Goal: Find specific page/section: Find specific page/section

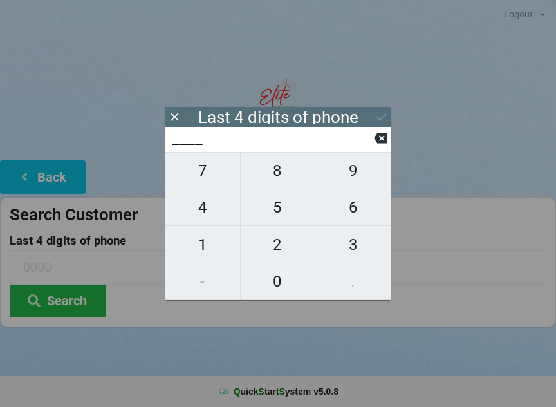
scroll to position [11, 0]
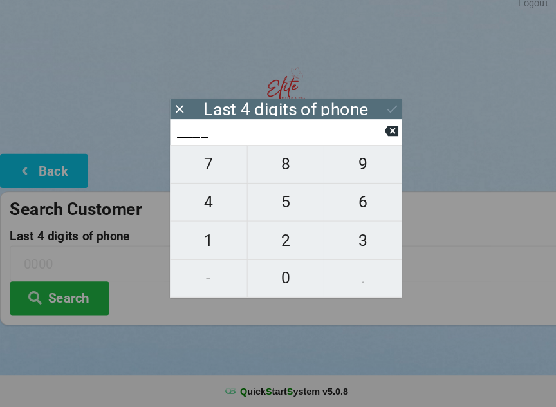
click at [281, 270] on span "0" at bounding box center [278, 281] width 75 height 27
type input "0___"
click at [211, 231] on span "1" at bounding box center [203, 244] width 75 height 27
type input "01__"
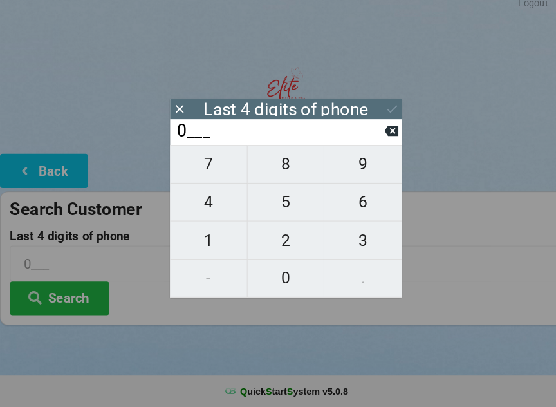
type input "01__"
click at [361, 202] on span "6" at bounding box center [353, 207] width 75 height 27
type input "016_"
click at [368, 159] on span "9" at bounding box center [353, 170] width 75 height 27
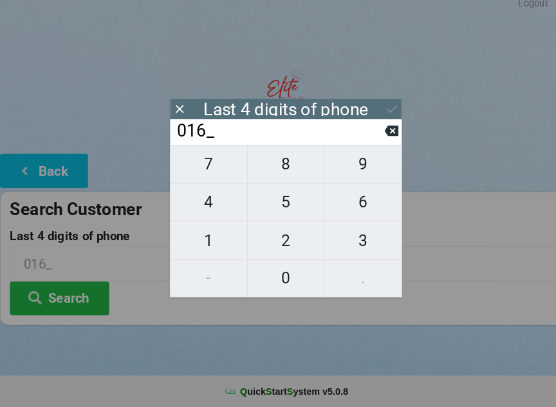
type input "0169"
click at [380, 110] on icon at bounding box center [382, 117] width 14 height 14
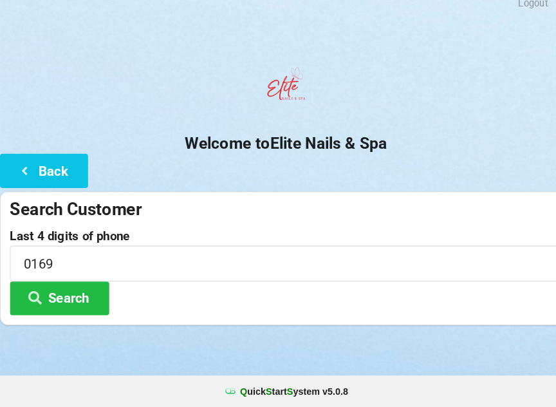
click at [71, 285] on button "Search" at bounding box center [58, 301] width 97 height 33
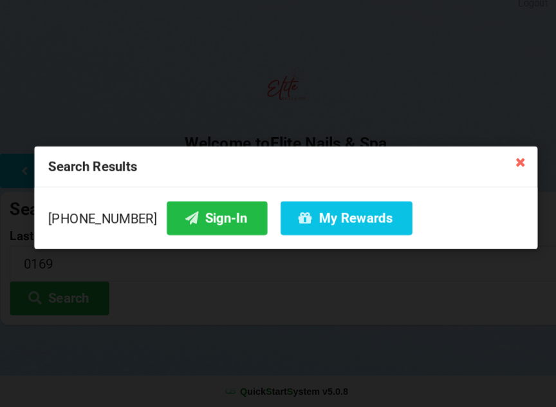
click at [201, 218] on button "Sign-In" at bounding box center [211, 223] width 98 height 33
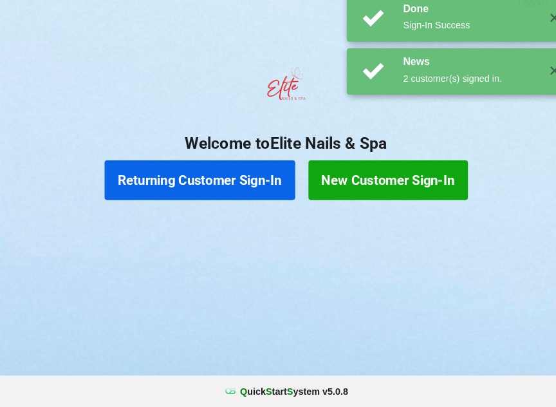
click at [527, 141] on h2 "Welcome to Elite Nails & Spa" at bounding box center [278, 151] width 556 height 20
